Goal: Information Seeking & Learning: Learn about a topic

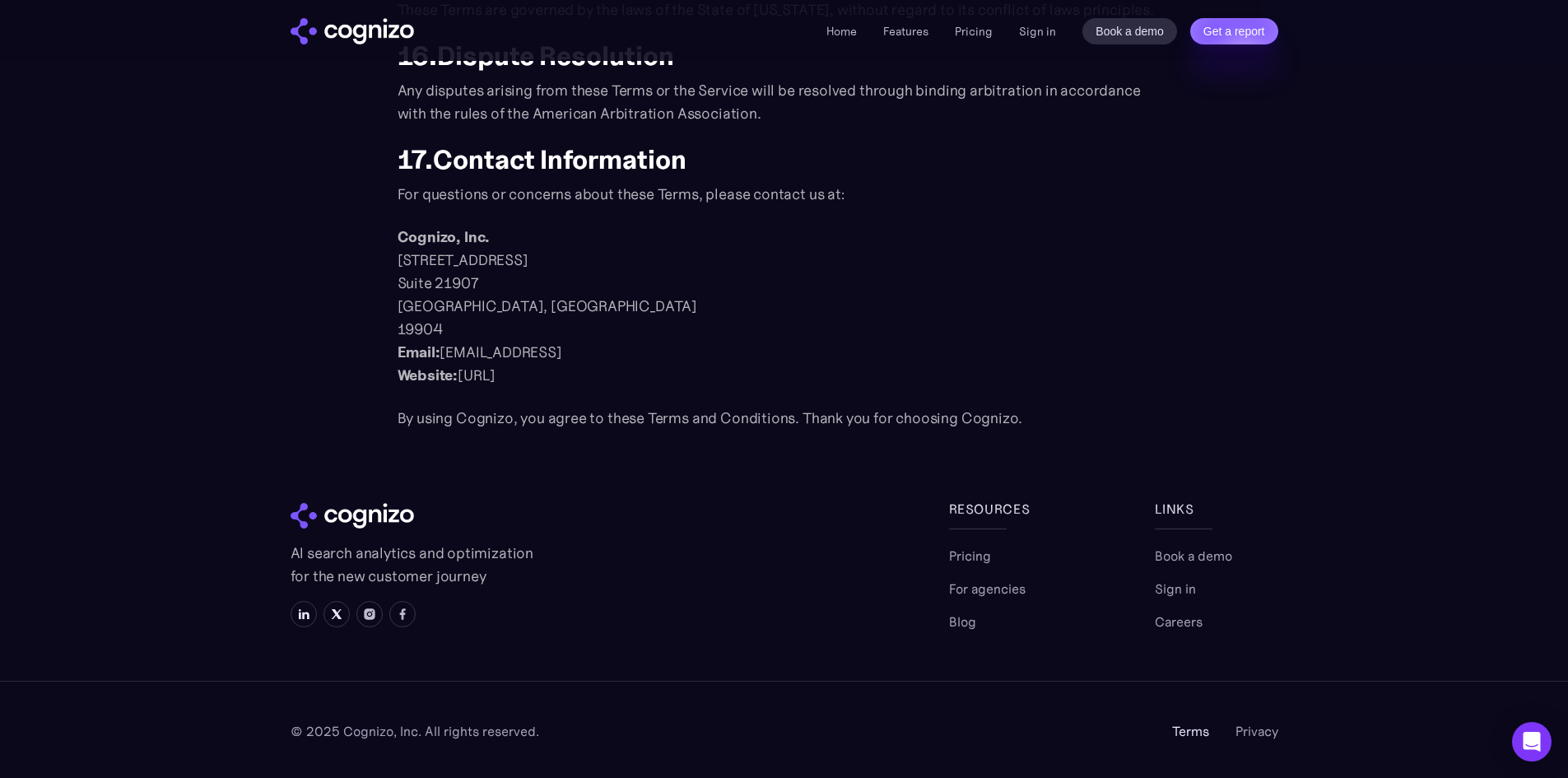
click at [1190, 728] on link "Terms" at bounding box center [1190, 731] width 37 height 20
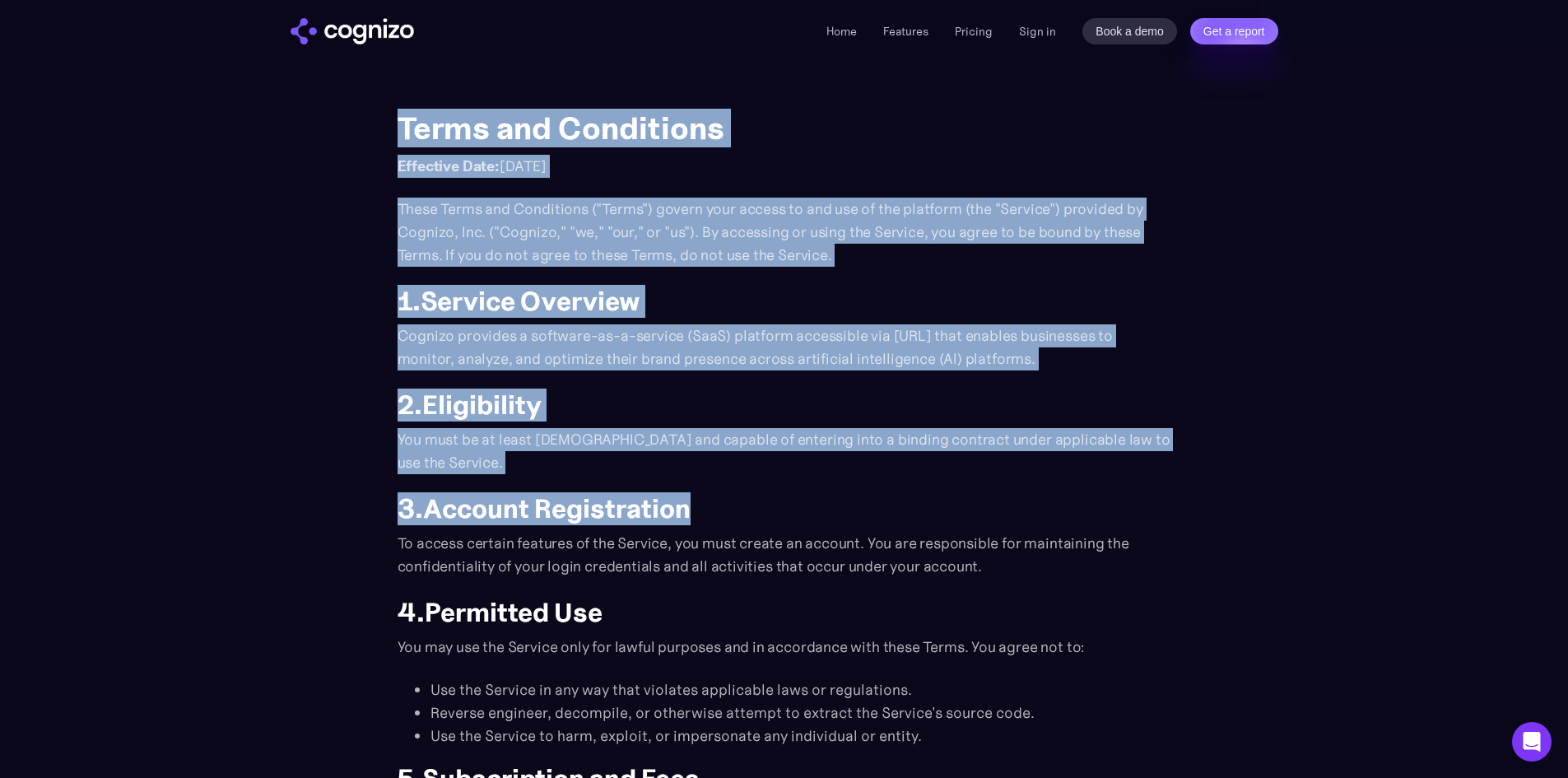
drag, startPoint x: 394, startPoint y: 121, endPoint x: 785, endPoint y: 482, distance: 532.2
click at [652, 454] on p "You must be at least [DEMOGRAPHIC_DATA] and capable of entering into a binding …" at bounding box center [784, 451] width 774 height 46
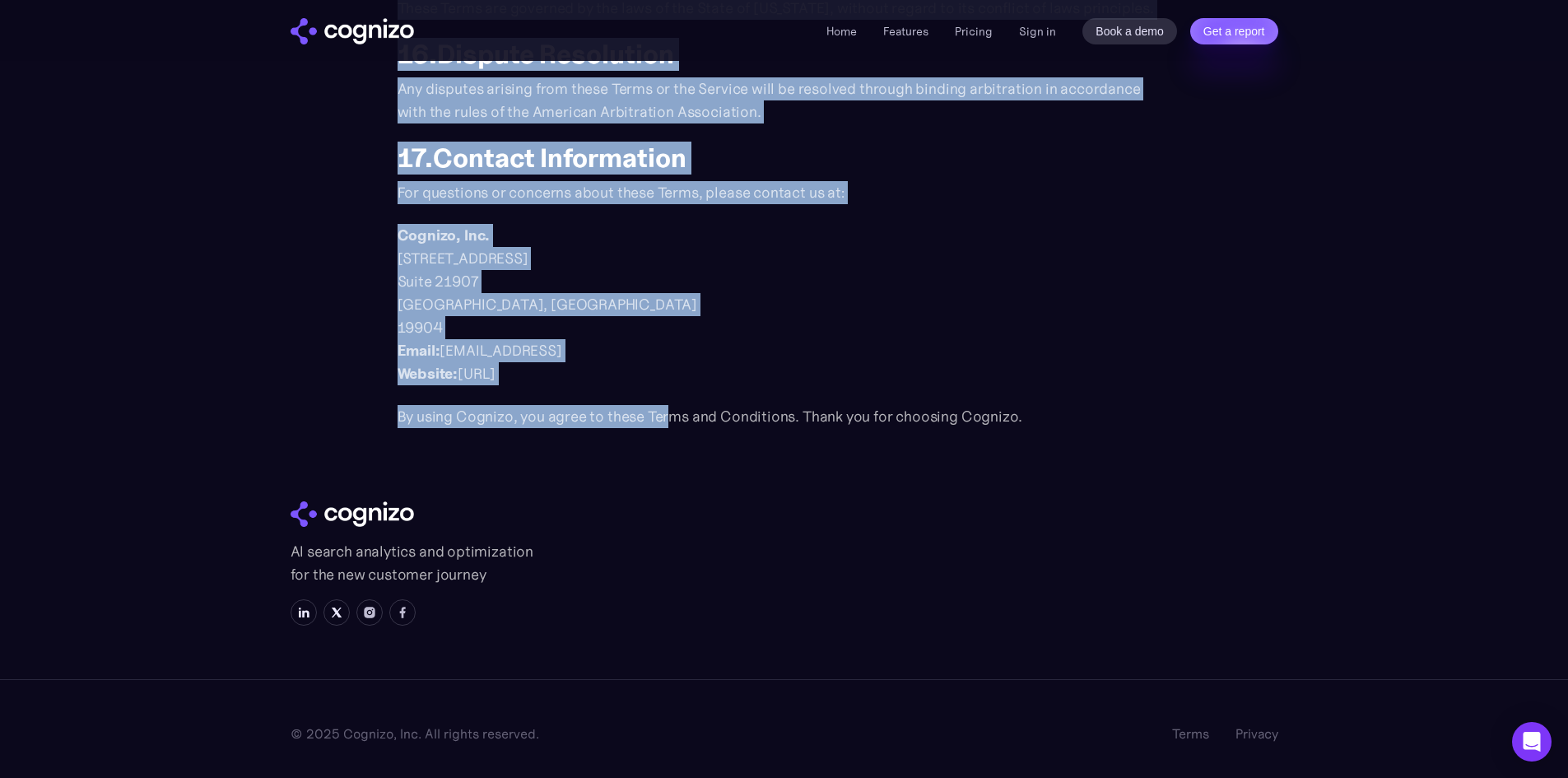
scroll to position [2000, 0]
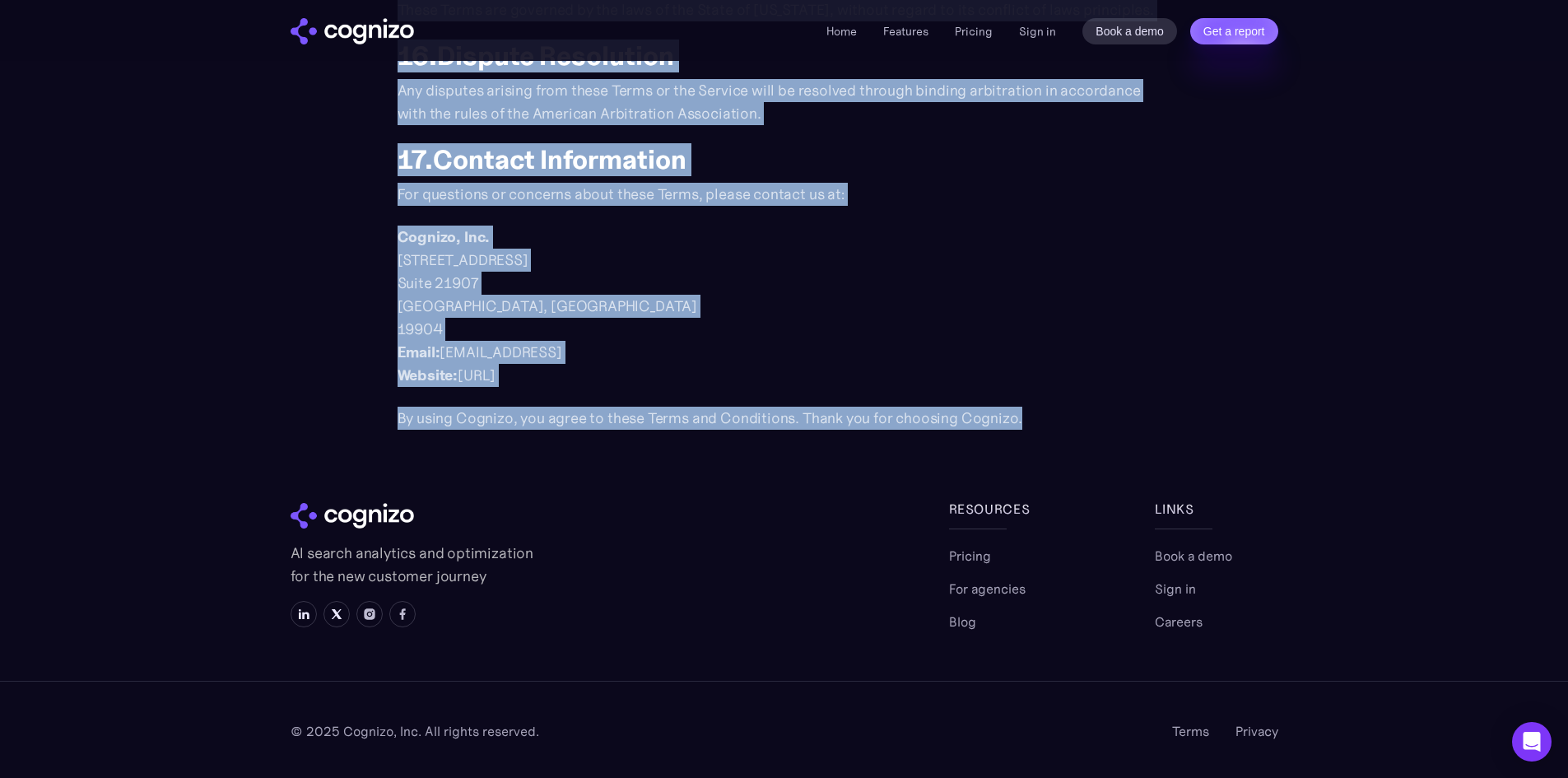
drag, startPoint x: 405, startPoint y: 124, endPoint x: 1088, endPoint y: 407, distance: 739.3
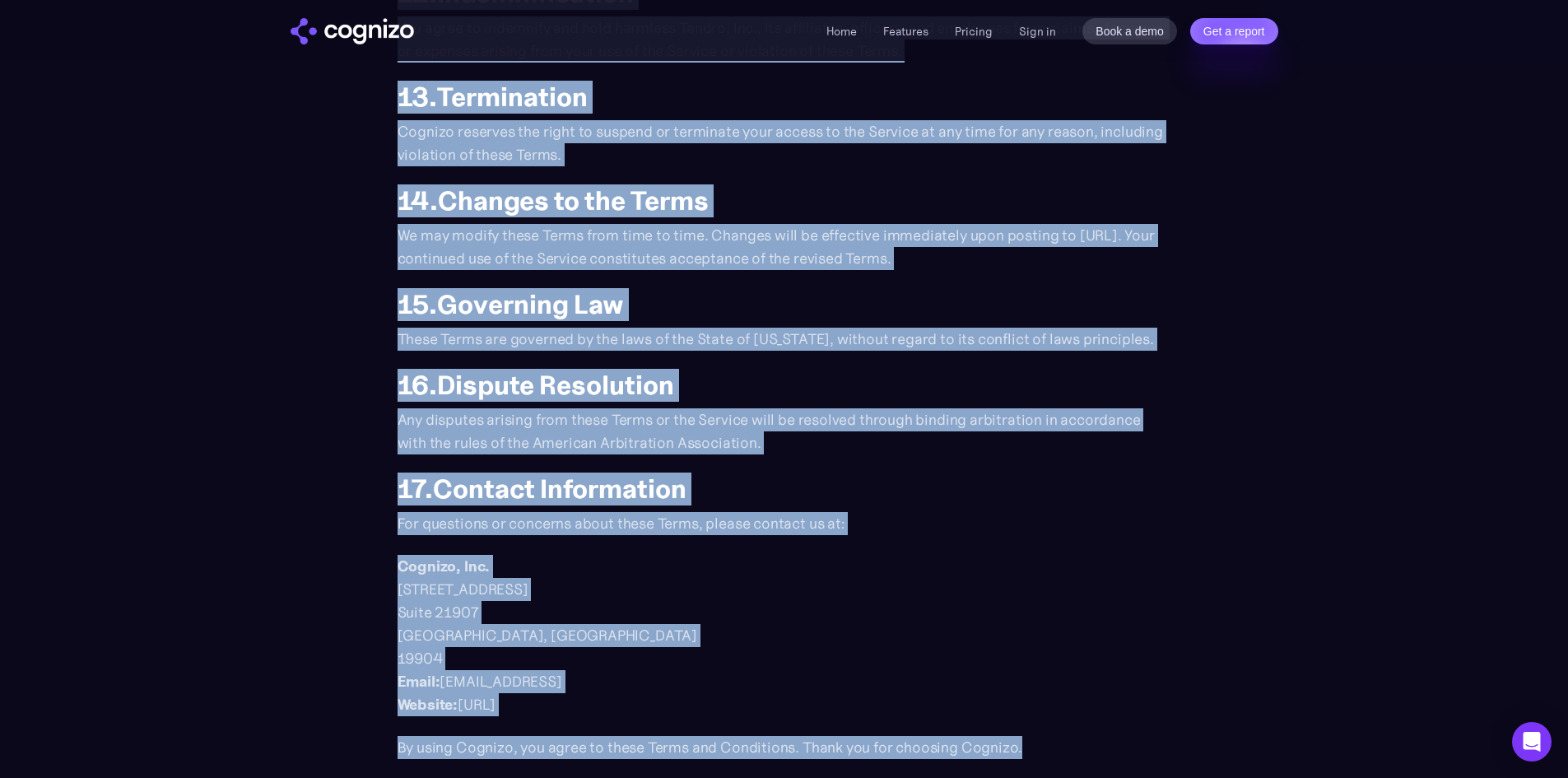
drag, startPoint x: 795, startPoint y: 355, endPoint x: 875, endPoint y: 391, distance: 87.7
click at [875, 391] on h2 "16. Dispute Resolution" at bounding box center [784, 385] width 774 height 30
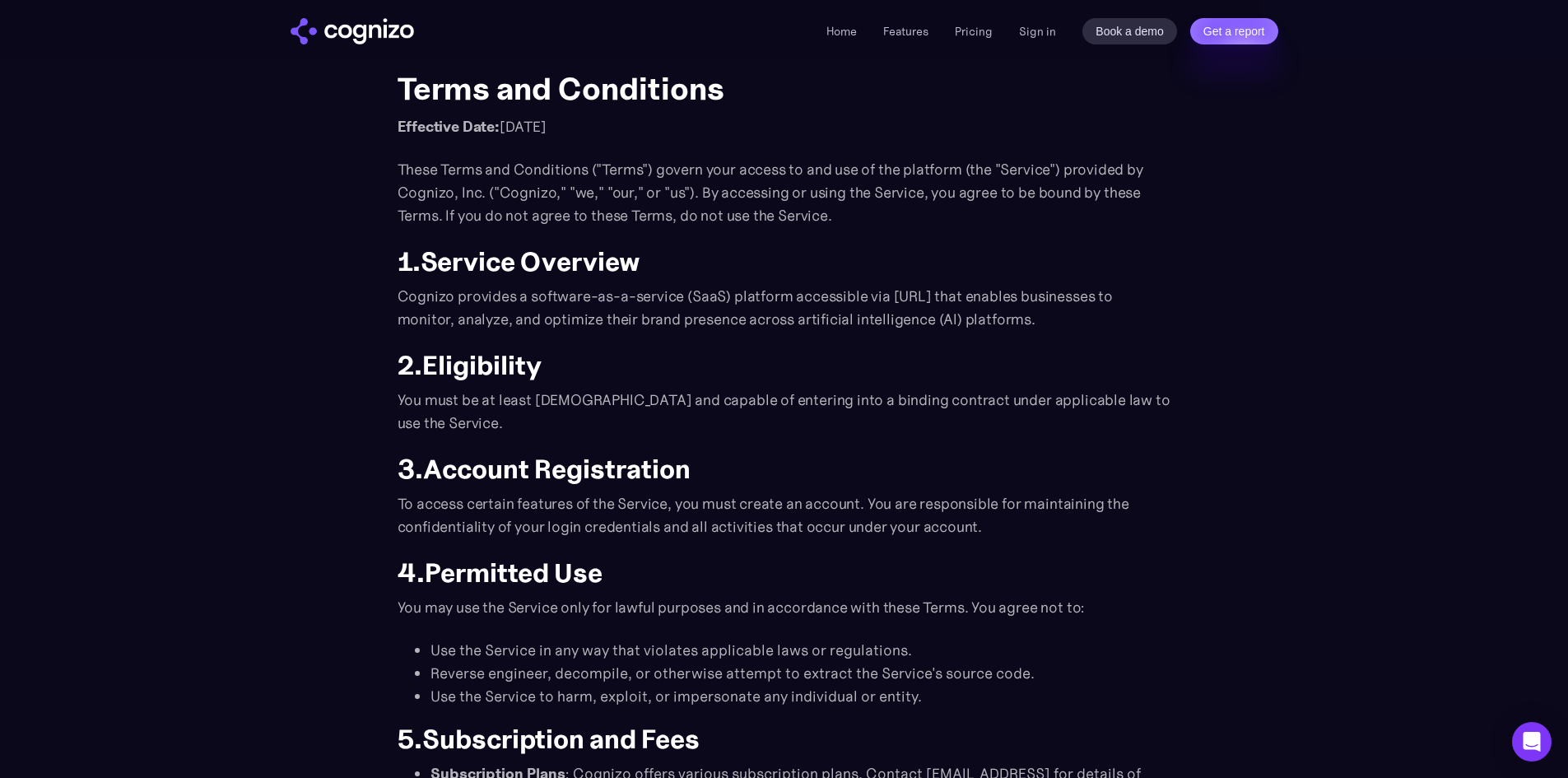
scroll to position [0, 0]
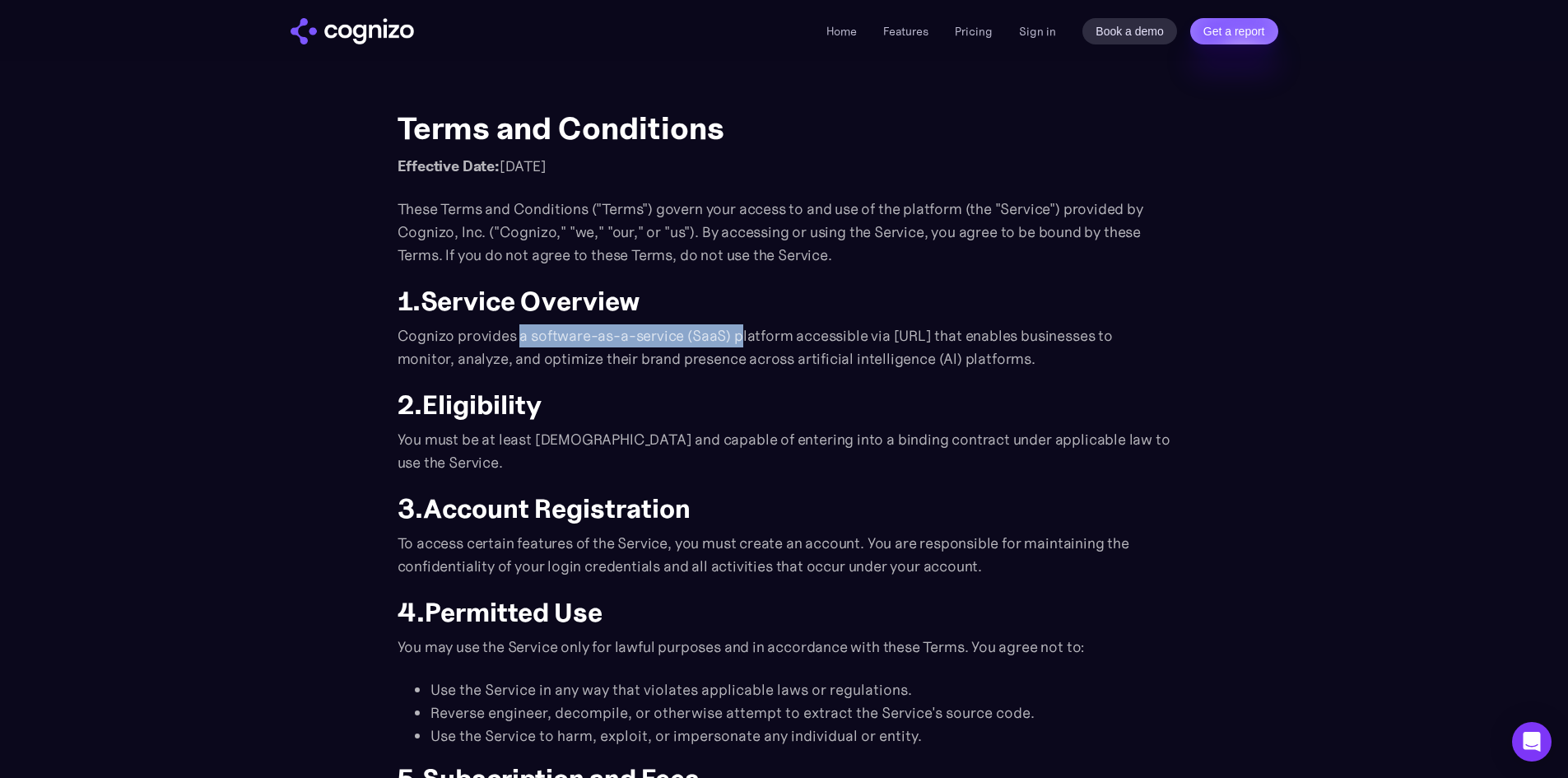
drag, startPoint x: 517, startPoint y: 336, endPoint x: 739, endPoint y: 335, distance: 222.0
click at [740, 334] on p "Cognizo provides a software-as-a-service (SaaS) platform accessible via [URL] t…" at bounding box center [784, 347] width 774 height 46
click at [573, 352] on p "Cognizo provides a software-as-a-service (SaaS) platform accessible via [URL] t…" at bounding box center [784, 347] width 774 height 46
drag, startPoint x: 604, startPoint y: 339, endPoint x: 666, endPoint y: 338, distance: 62.0
click at [666, 338] on p "Cognizo provides a software-as-a-service (SaaS) platform accessible via [URL] t…" at bounding box center [784, 347] width 774 height 46
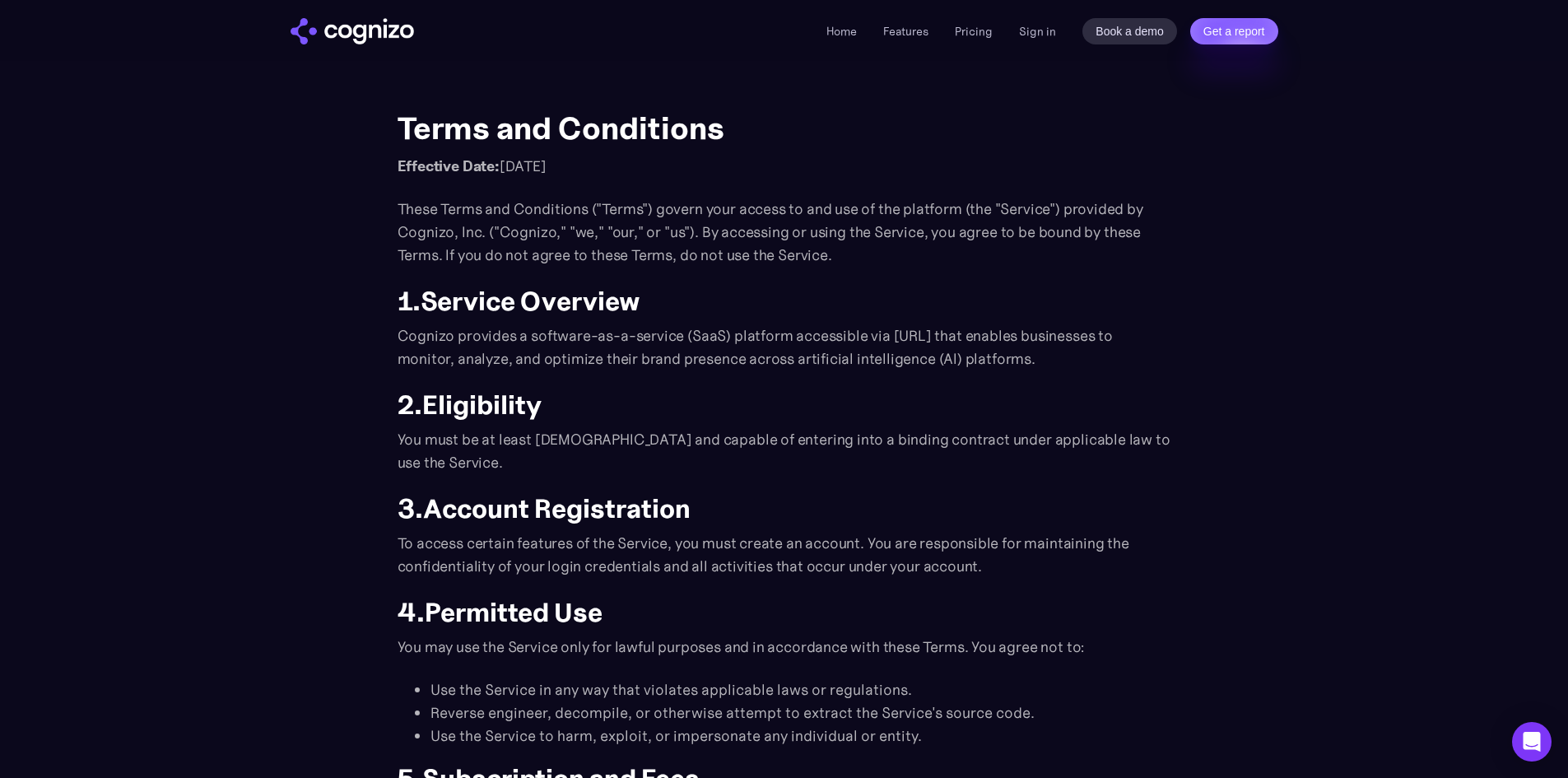
click at [737, 342] on p "Cognizo provides a software-as-a-service (SaaS) platform accessible via [URL] t…" at bounding box center [784, 347] width 774 height 46
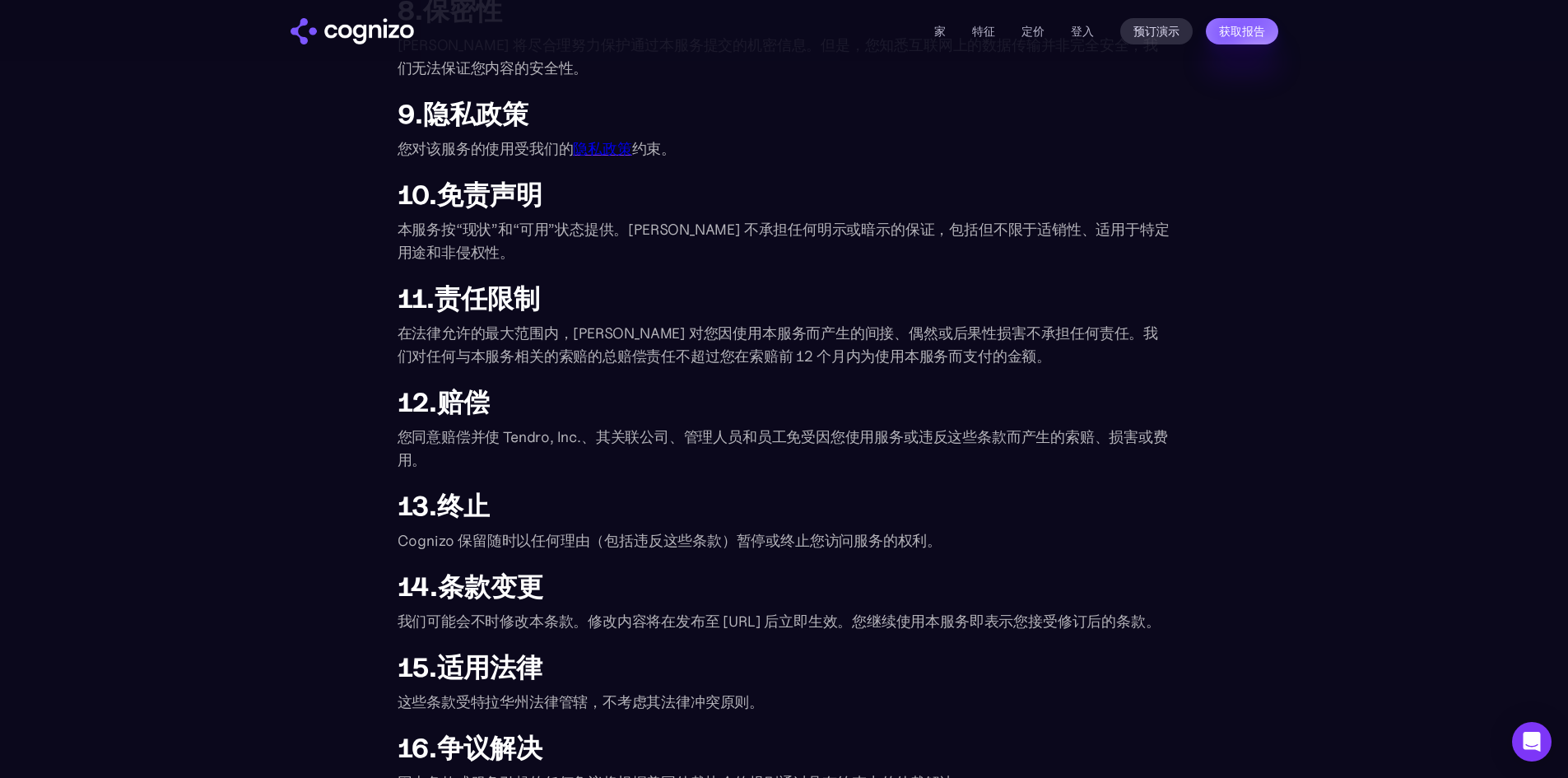
scroll to position [1071, 0]
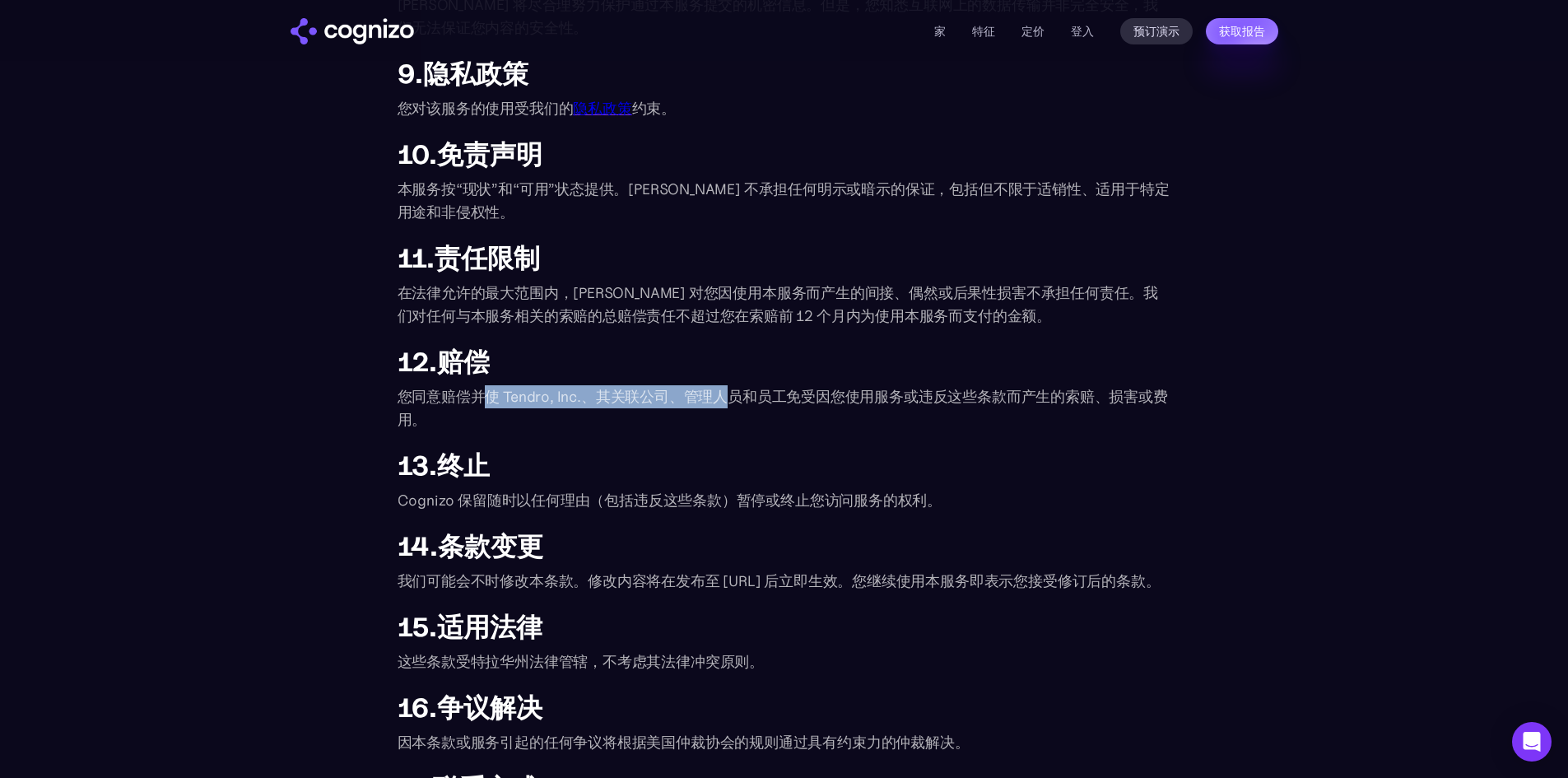
drag, startPoint x: 480, startPoint y: 390, endPoint x: 735, endPoint y: 398, distance: 255.1
click at [735, 398] on font "您同意赔偿并使 Tendro, Inc.、其关联公司、管理人员和员工免受因您使用服务或违反这些条款而产生的索赔、损害或费用。" at bounding box center [782, 407] width 770 height 42
click at [673, 405] on font "您同意赔偿并使 Tendro, Inc.、其关联公司、管理人员和员工免受因您使用服务或违反这些条款而产生的索赔、损害或费用。" at bounding box center [782, 407] width 770 height 42
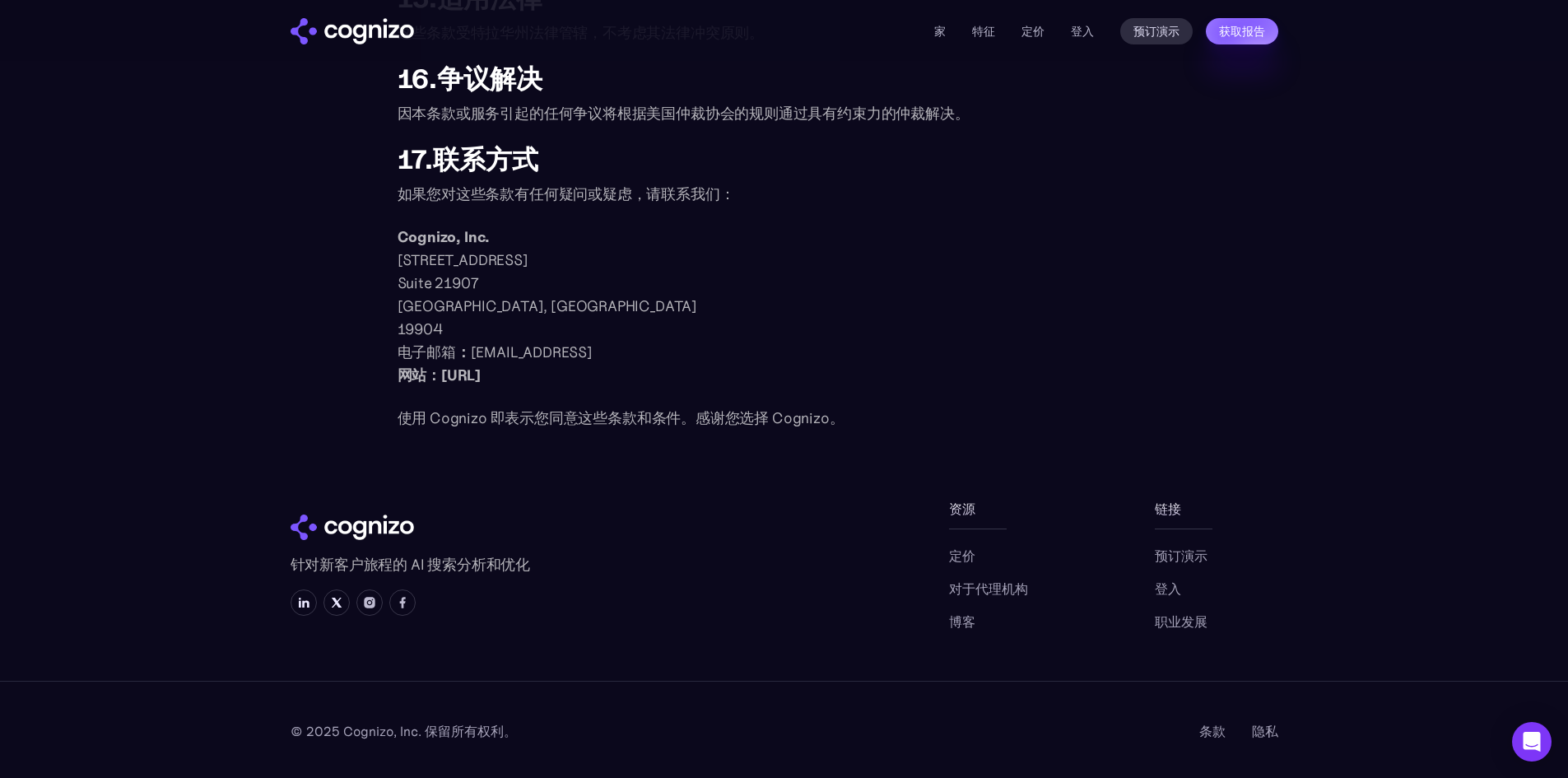
scroll to position [1723, 0]
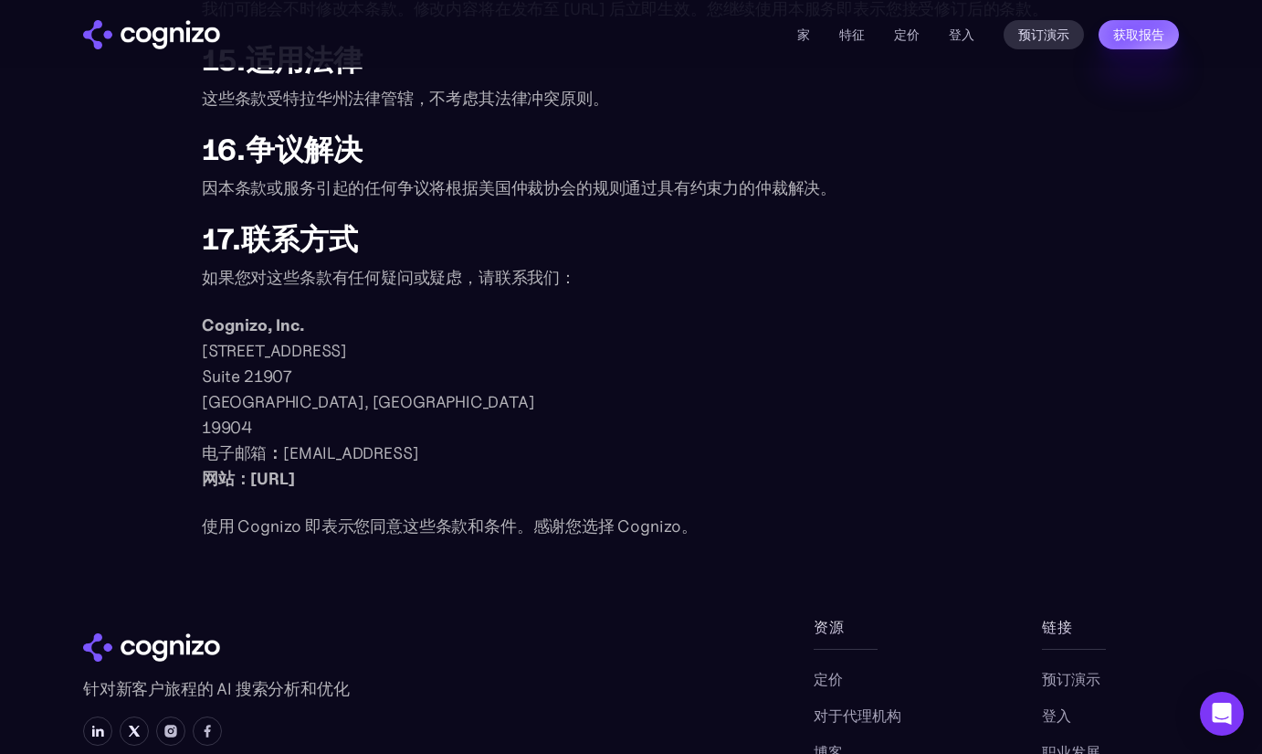
scroll to position [1827, 0]
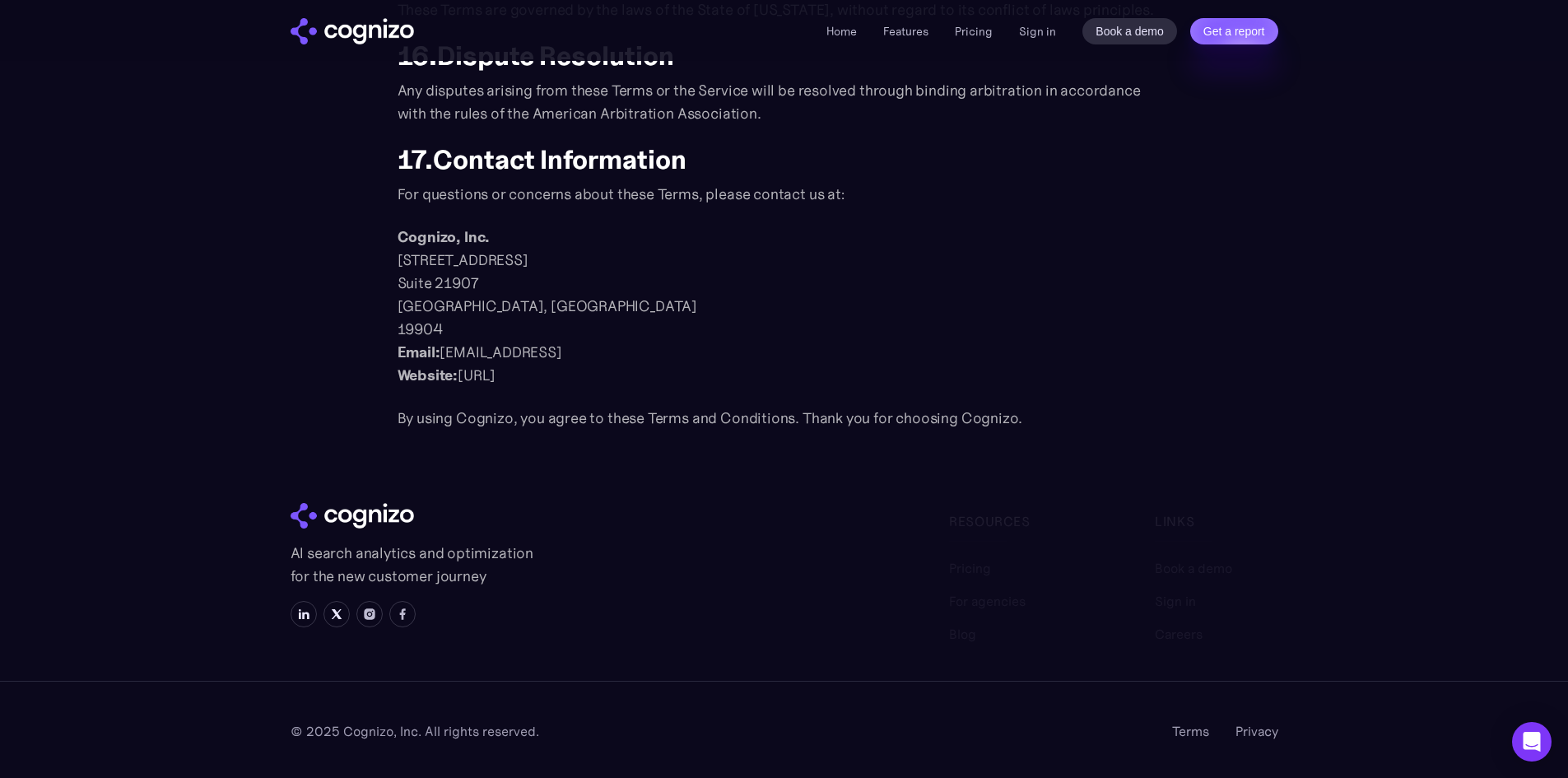
scroll to position [2000, 0]
click at [1252, 735] on link "Privacy" at bounding box center [1257, 731] width 43 height 20
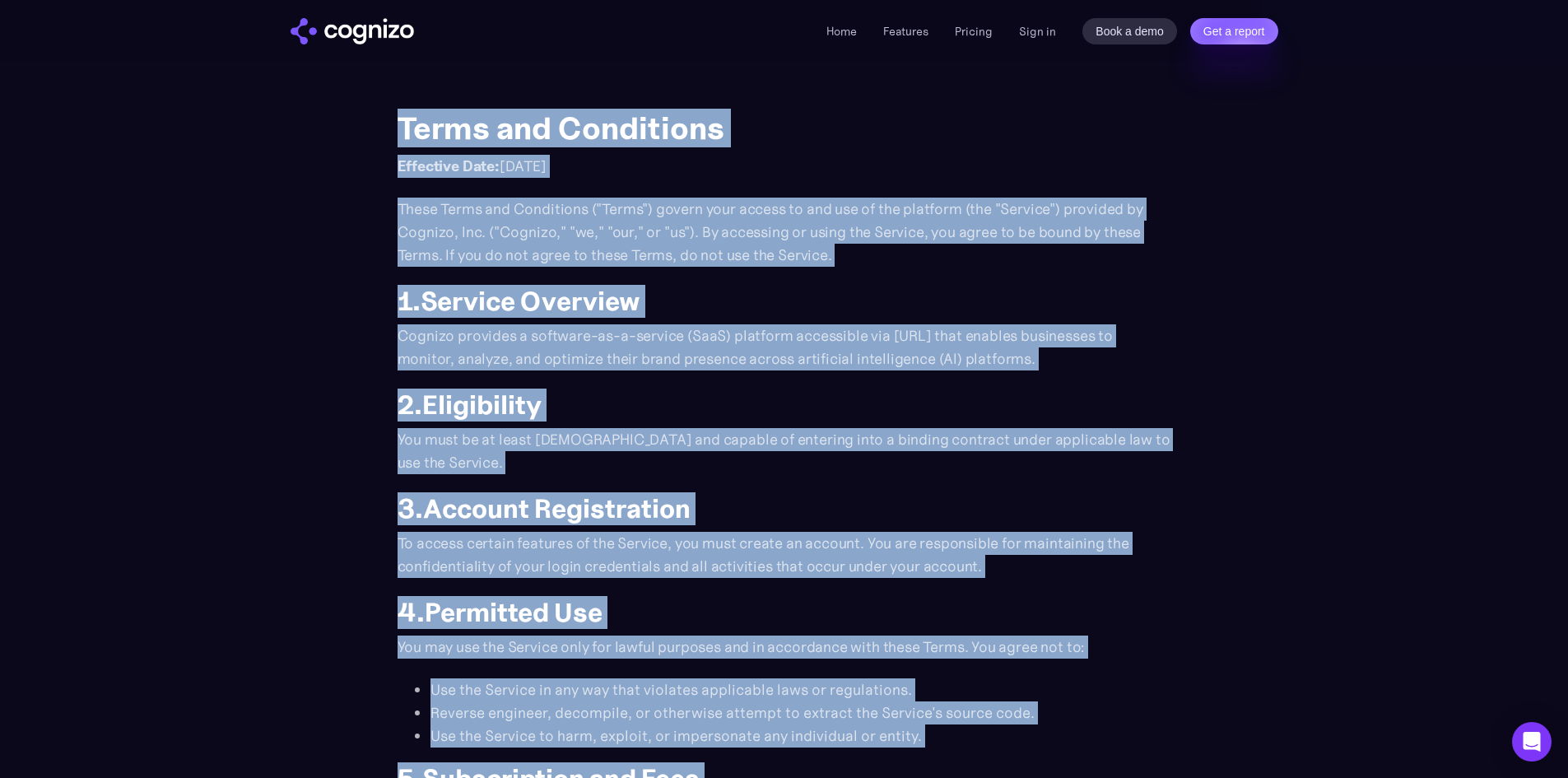
drag, startPoint x: 1026, startPoint y: 696, endPoint x: 393, endPoint y: 129, distance: 849.8
copy div "Terms and Conditions Effective Date: [DATE] These Terms and Conditions ("Terms"…"
